Goal: Book appointment/travel/reservation

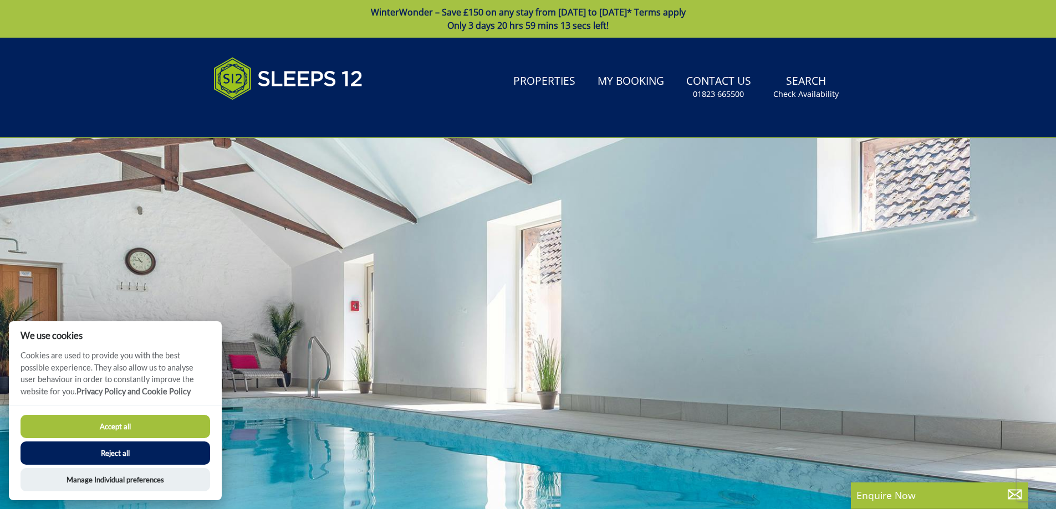
click at [167, 426] on button "Accept all" at bounding box center [116, 426] width 190 height 23
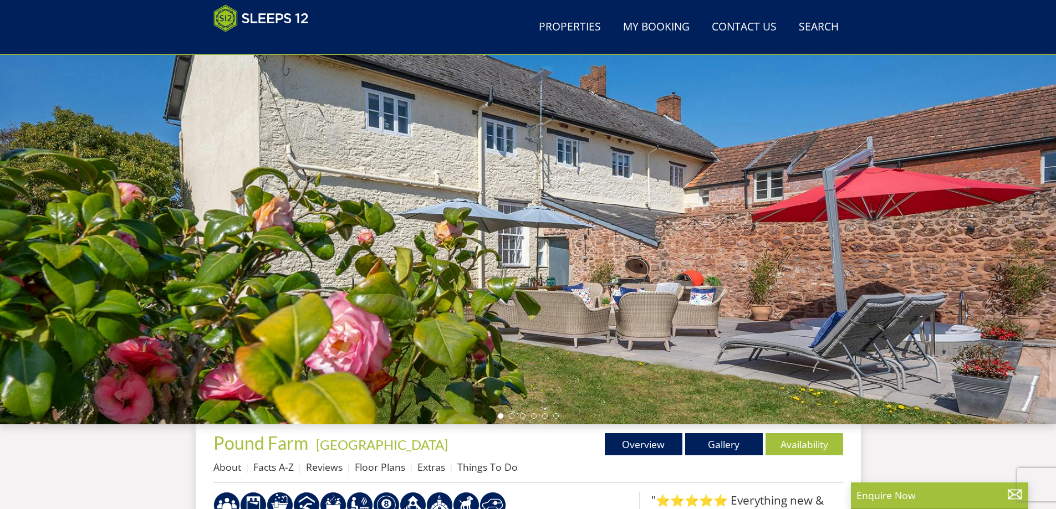
scroll to position [69, 0]
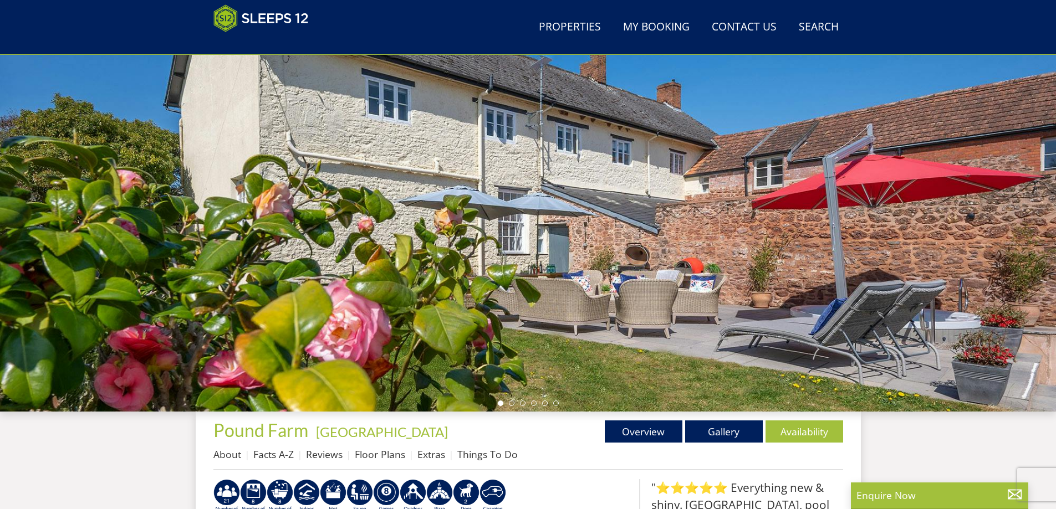
click at [960, 308] on div at bounding box center [528, 218] width 1056 height 388
click at [739, 435] on link "Gallery" at bounding box center [724, 432] width 78 height 22
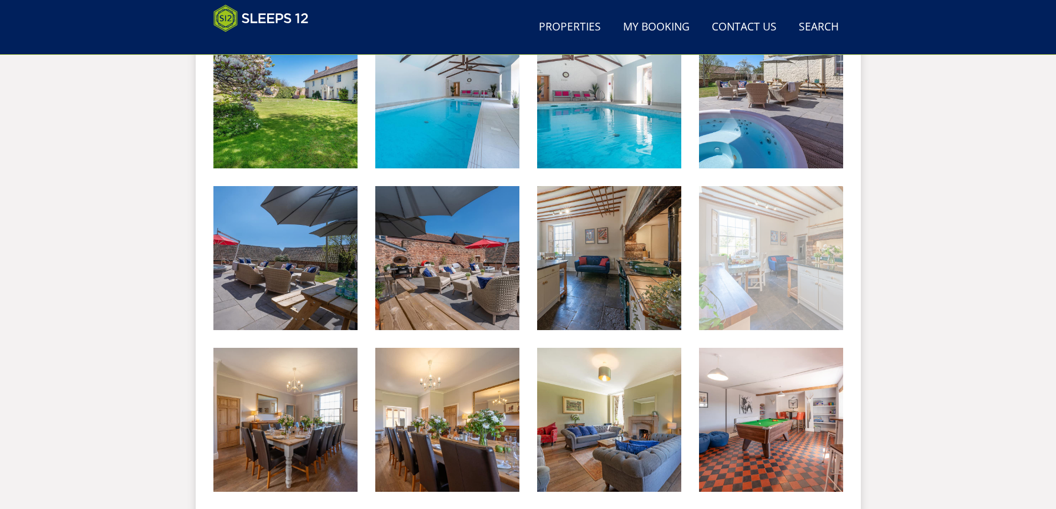
scroll to position [523, 0]
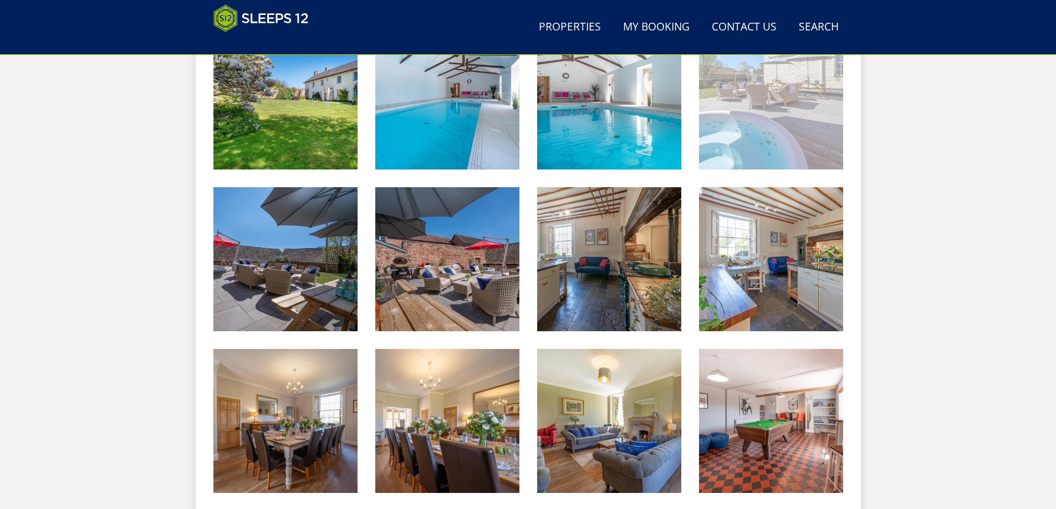
click at [723, 132] on img at bounding box center [771, 98] width 144 height 144
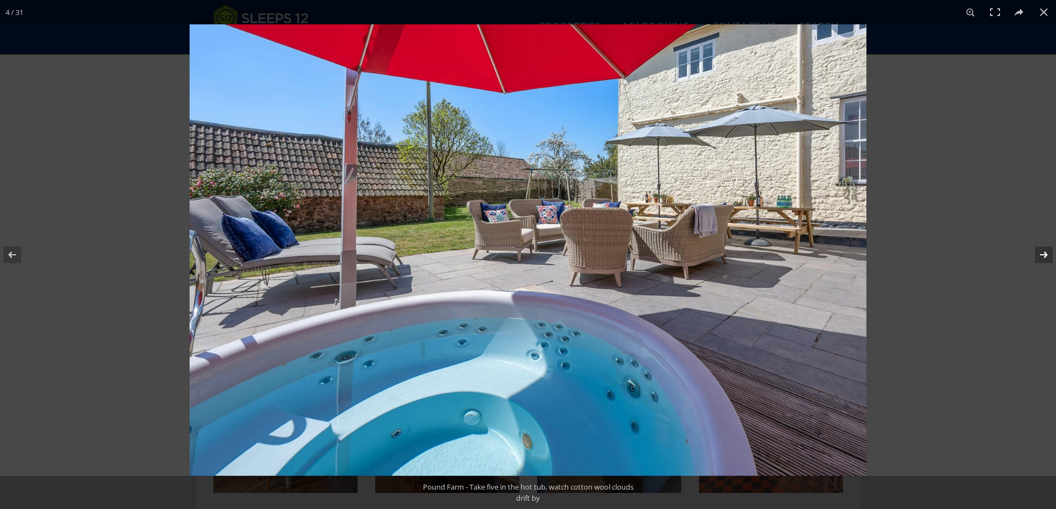
click at [1040, 257] on button at bounding box center [1036, 254] width 39 height 55
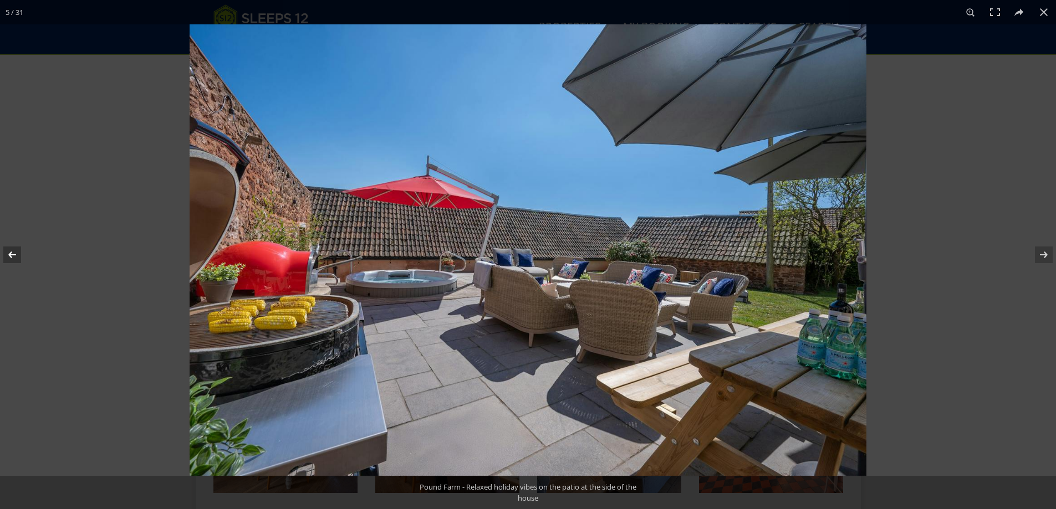
click at [11, 258] on button at bounding box center [19, 254] width 39 height 55
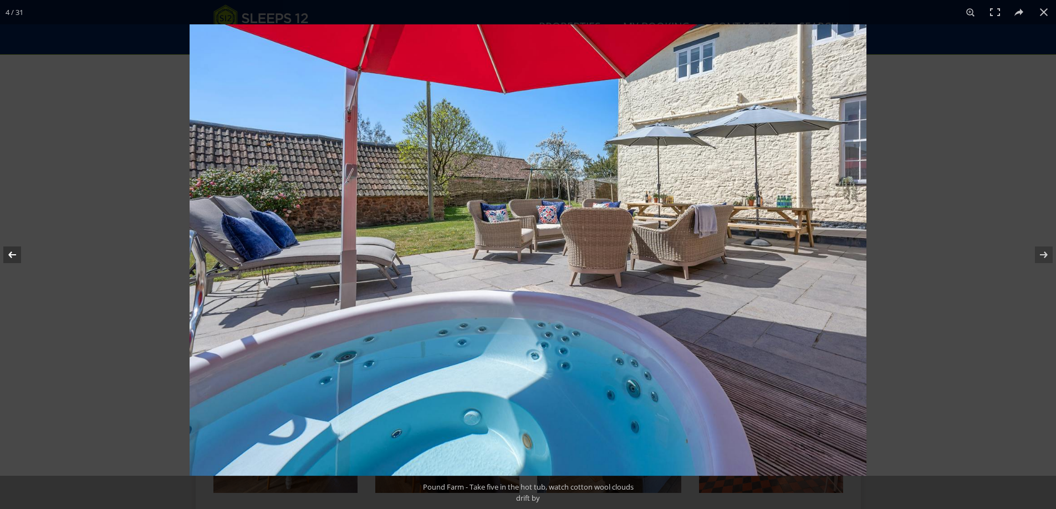
click at [11, 258] on button at bounding box center [19, 254] width 39 height 55
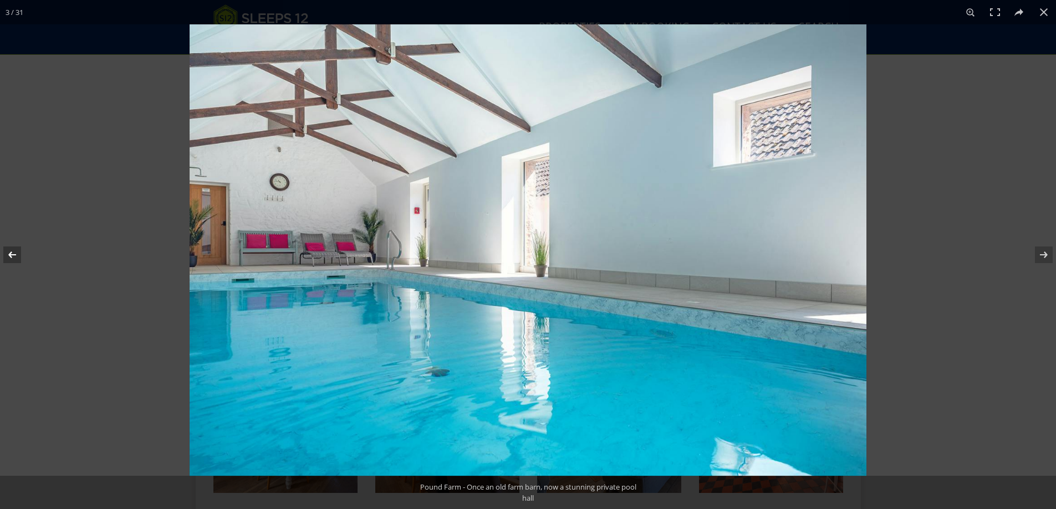
click at [11, 258] on button at bounding box center [19, 254] width 39 height 55
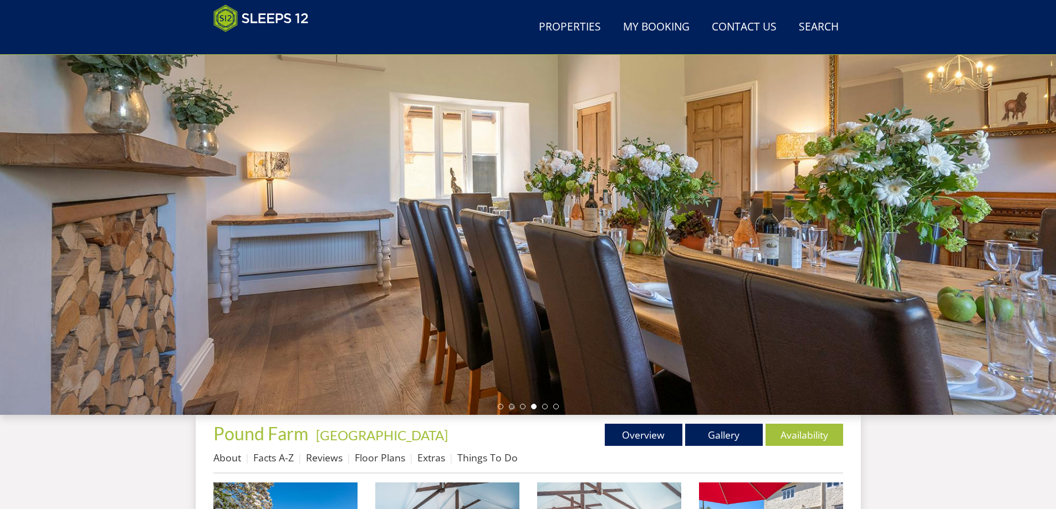
scroll to position [67, 0]
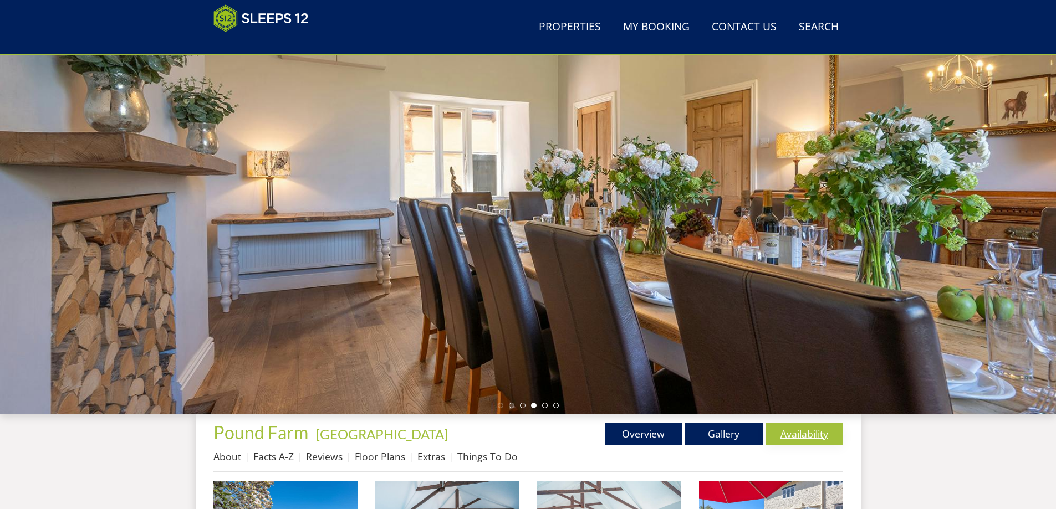
click at [820, 439] on link "Availability" at bounding box center [805, 434] width 78 height 22
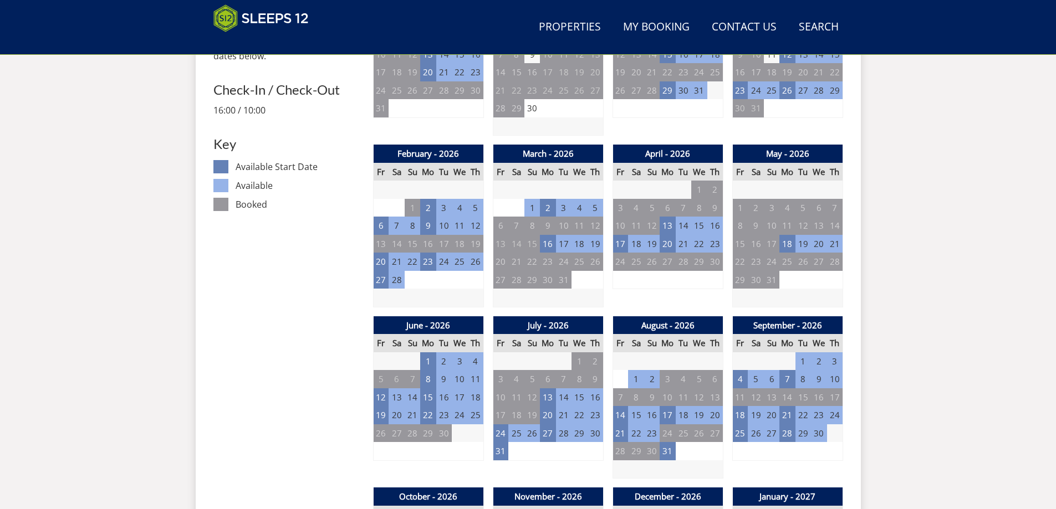
scroll to position [409, 0]
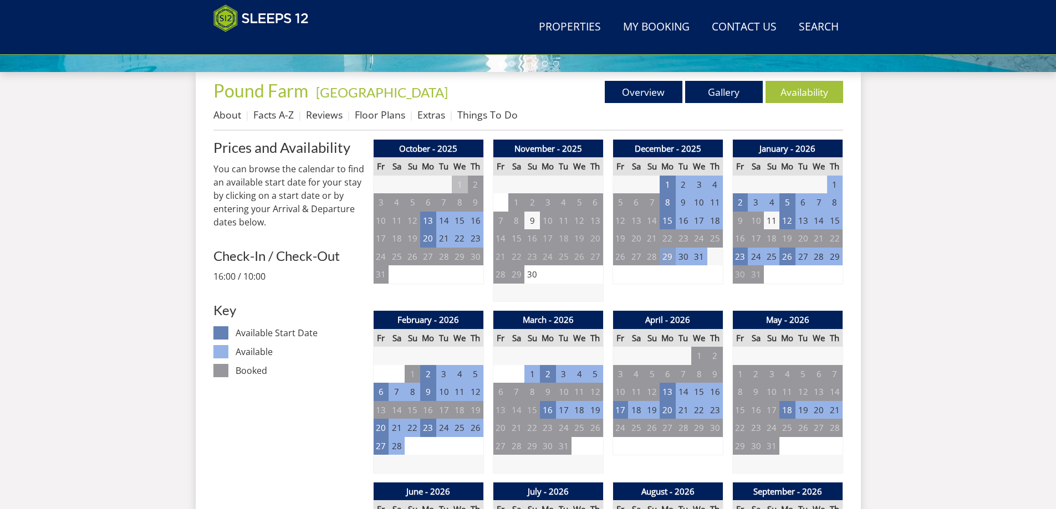
click at [674, 261] on td "29" at bounding box center [668, 257] width 16 height 18
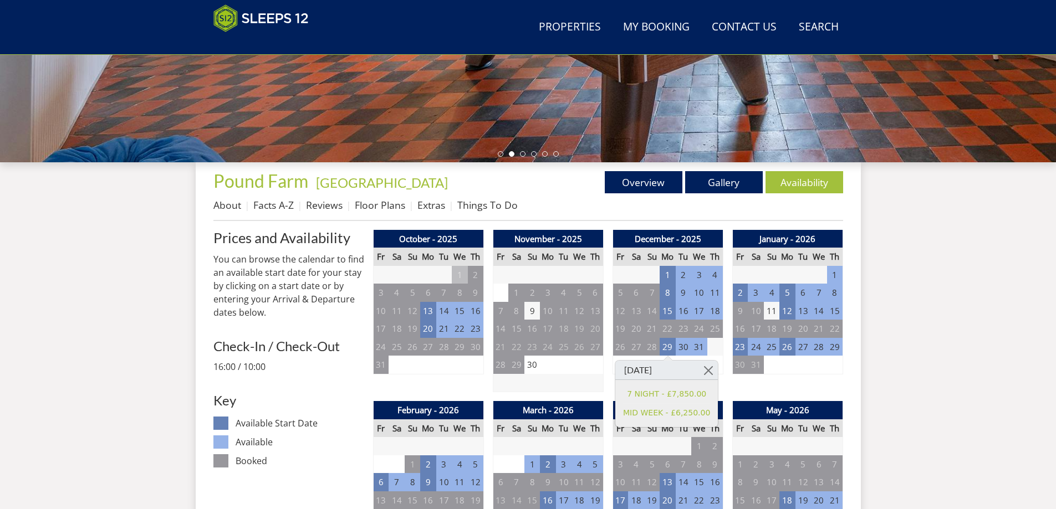
scroll to position [76, 0]
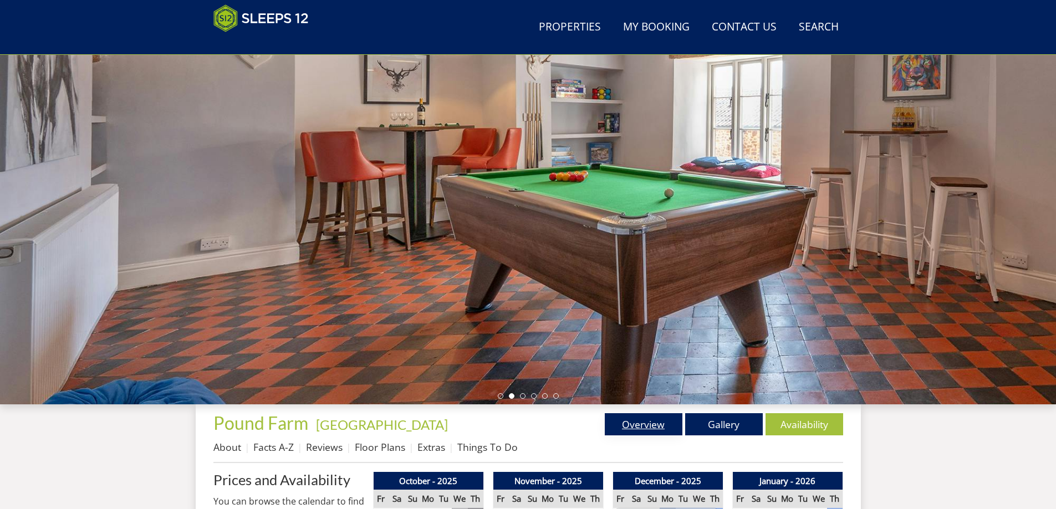
click at [656, 419] on link "Overview" at bounding box center [644, 425] width 78 height 22
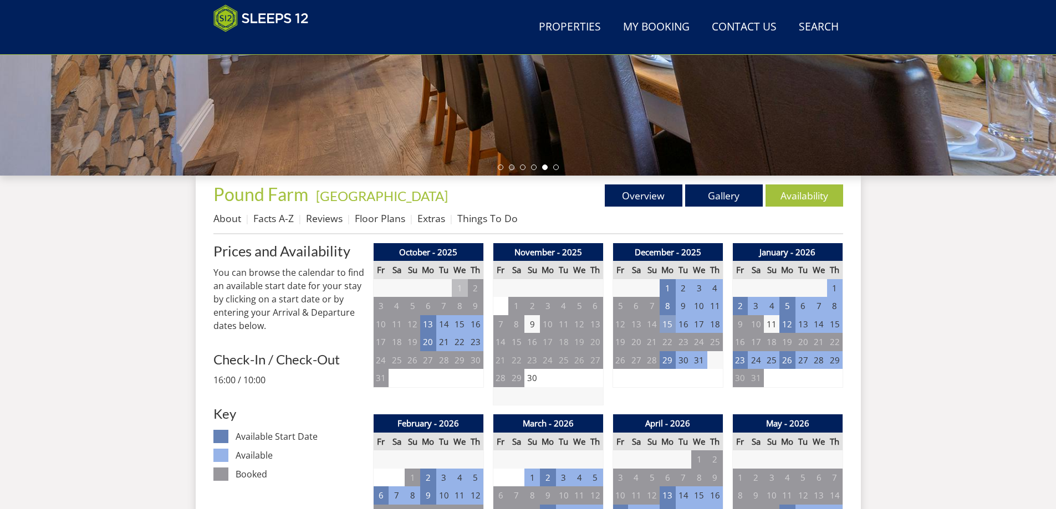
scroll to position [620, 0]
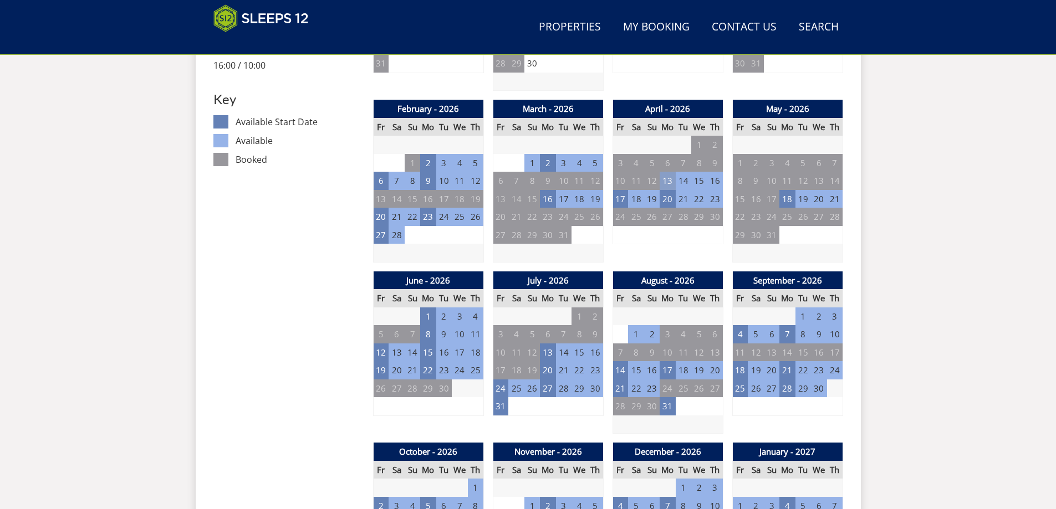
click at [668, 180] on td "13" at bounding box center [668, 181] width 16 height 18
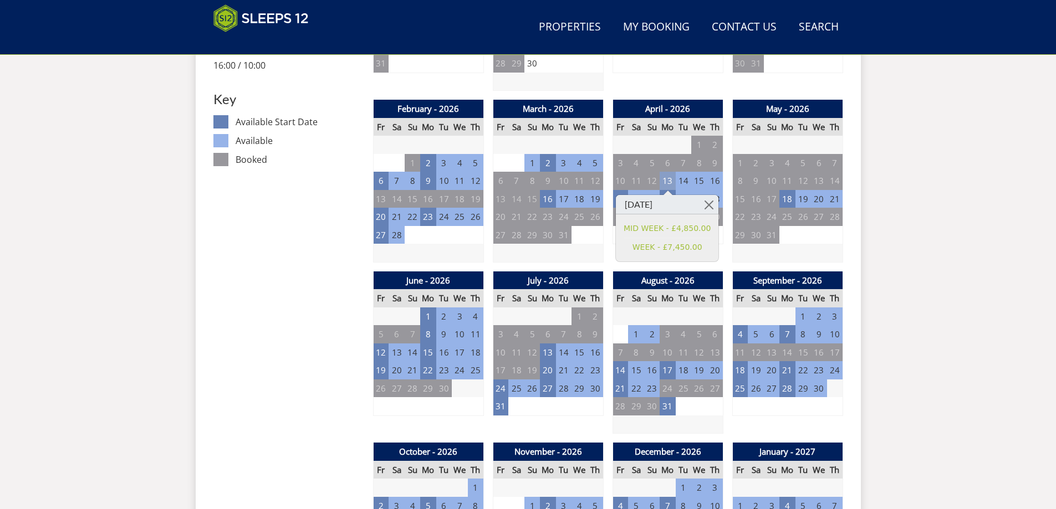
click at [671, 182] on td "13" at bounding box center [668, 181] width 16 height 18
click at [786, 329] on td "7" at bounding box center [787, 334] width 16 height 18
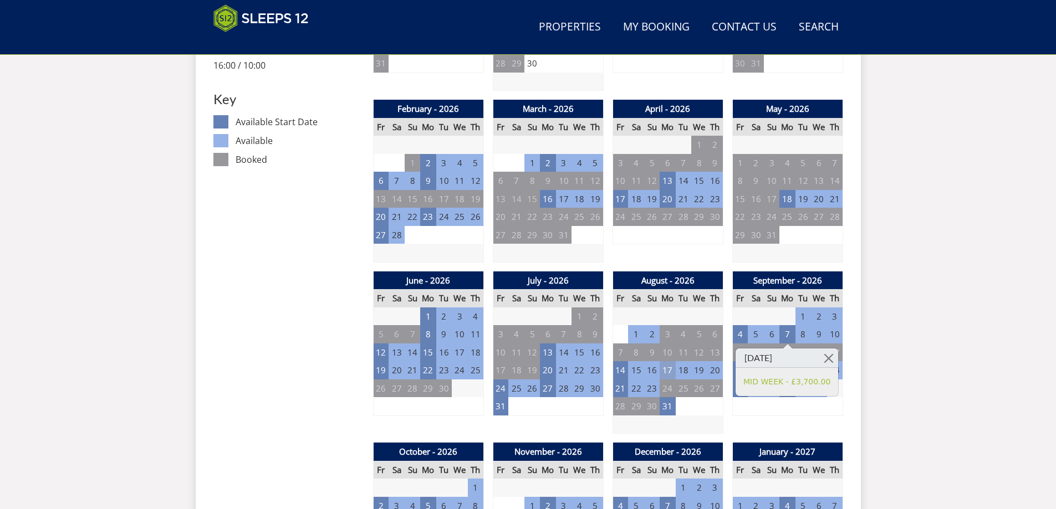
click at [667, 373] on td "17" at bounding box center [668, 370] width 16 height 18
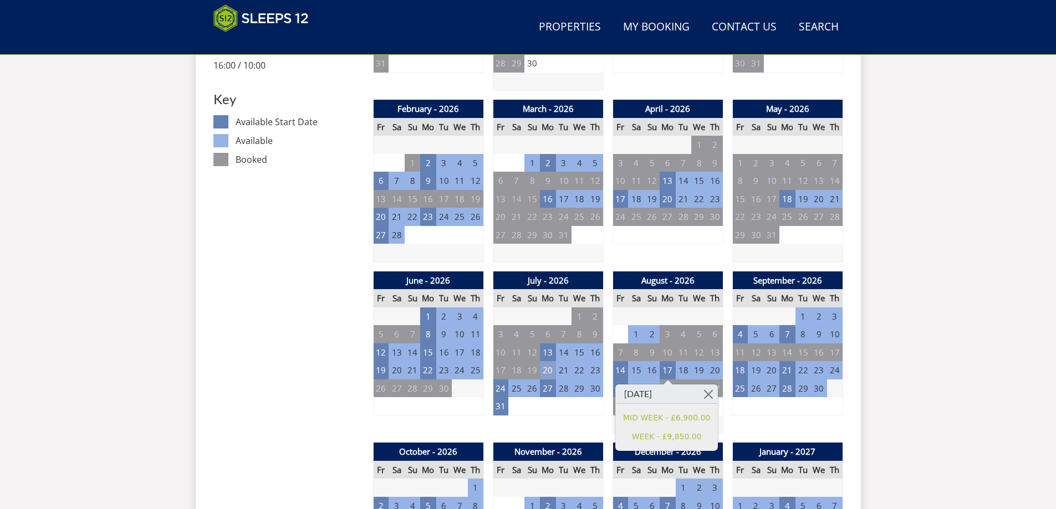
click at [555, 370] on td "20" at bounding box center [548, 370] width 16 height 18
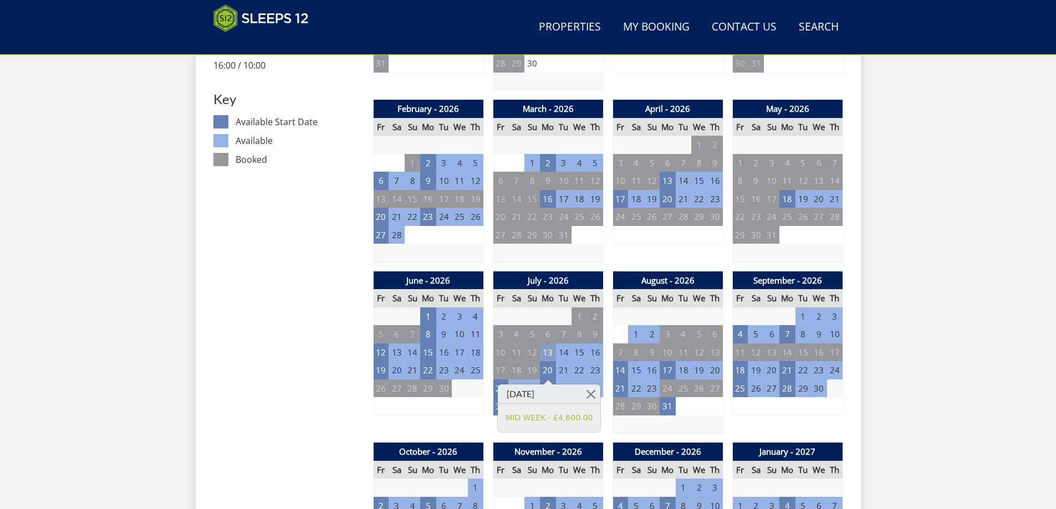
click at [553, 349] on td "13" at bounding box center [548, 353] width 16 height 18
click at [434, 353] on td "15" at bounding box center [428, 353] width 16 height 18
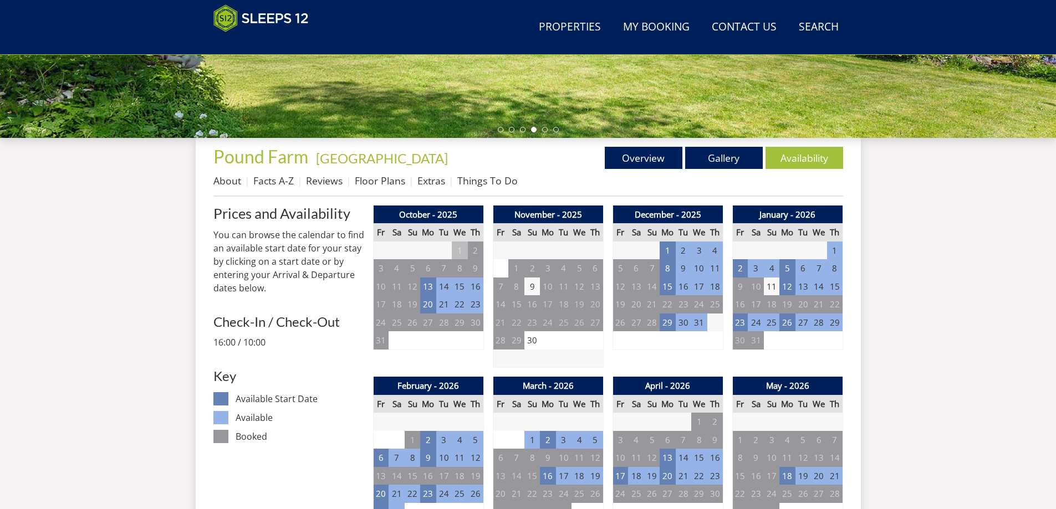
scroll to position [67, 0]
